Goal: Task Accomplishment & Management: Manage account settings

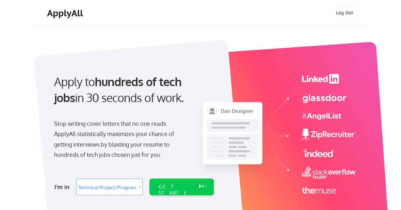
select select ""technical_project_program_mgmt""
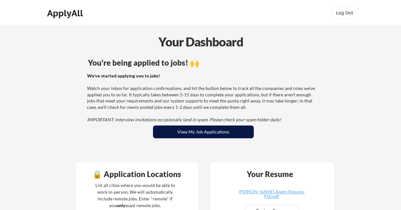
click at [203, 134] on button "View My Job Applications" at bounding box center [203, 131] width 101 height 13
